Goal: Book appointment/travel/reservation

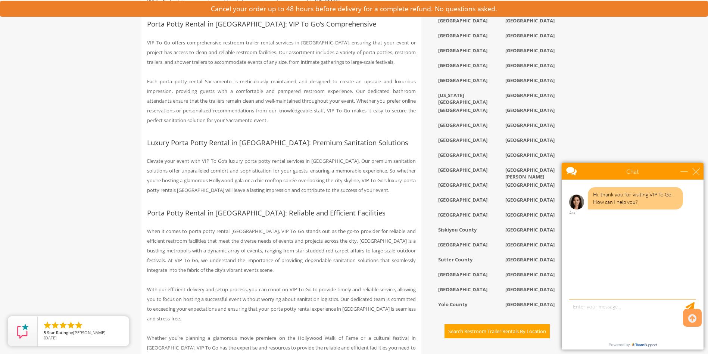
scroll to position [634, 0]
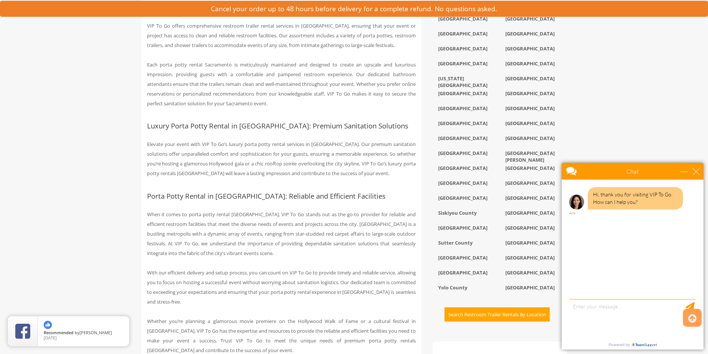
click at [516, 274] on div "[GEOGRAPHIC_DATA]" at bounding box center [533, 273] width 67 height 15
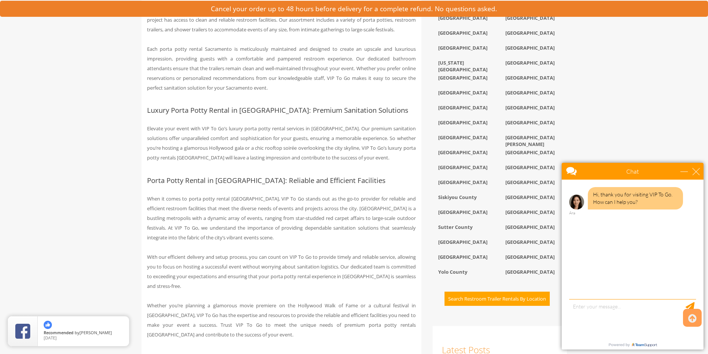
scroll to position [746, 0]
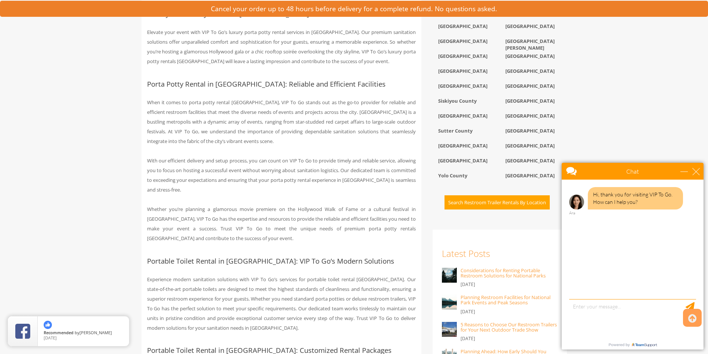
click at [478, 203] on button "Search Restroom Trailer Rentals By Location" at bounding box center [496, 202] width 105 height 15
click at [696, 172] on div "close" at bounding box center [695, 171] width 7 height 7
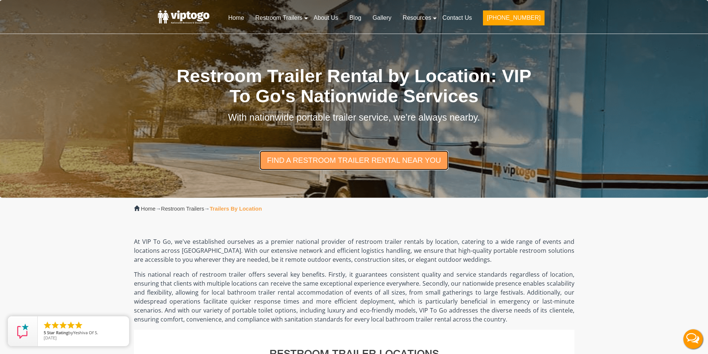
click at [348, 157] on link "find a restroom trailer rental near you" at bounding box center [353, 159] width 189 height 19
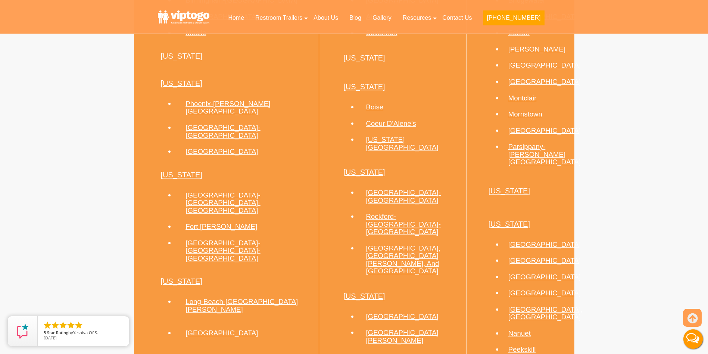
scroll to position [591, 0]
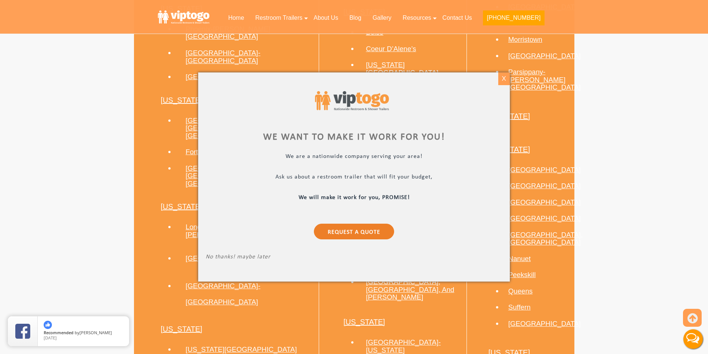
click at [502, 79] on div "X" at bounding box center [504, 78] width 12 height 13
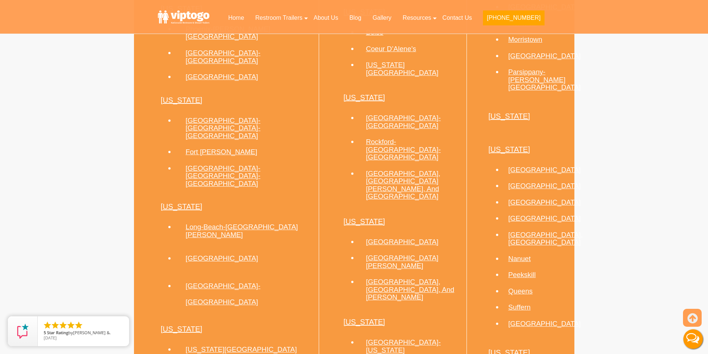
scroll to position [0, 0]
